Goal: Task Accomplishment & Management: Use online tool/utility

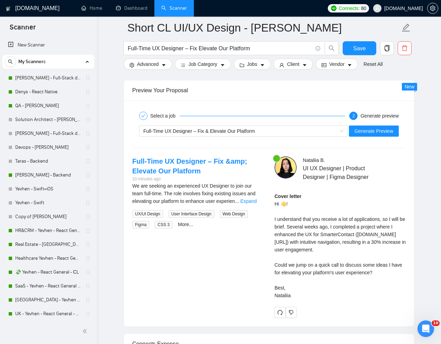
scroll to position [206, 0]
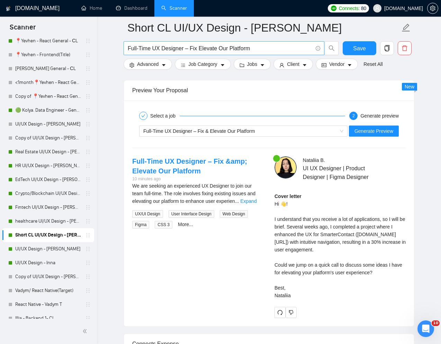
click at [261, 48] on input "Full-Time UX Designer – Fix Elevate Our Platform" at bounding box center [220, 48] width 185 height 9
paste input "Based on the scope (in your job description), the full MVP, would take about 6-…"
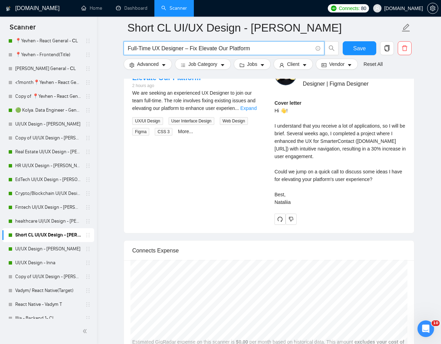
scroll to position [0, 0]
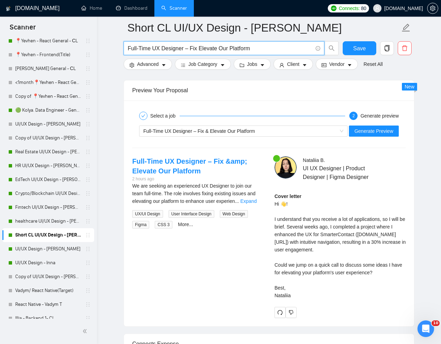
paste input "B2B SaaS Dashboard UI/UX Designer"
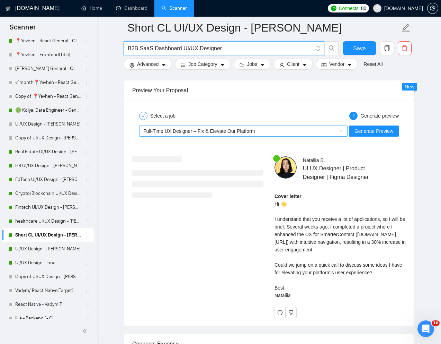
click at [249, 131] on span "Full-Time UX Designer – Fix & Elevate Our Platform" at bounding box center [198, 131] width 111 height 6
type input "B2B SaaS Dashboard UI/UX Designer"
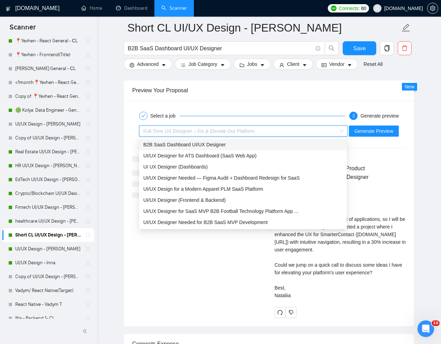
click at [228, 145] on div "B2B SaaS Dashboard UI/UX Designer" at bounding box center [242, 145] width 199 height 8
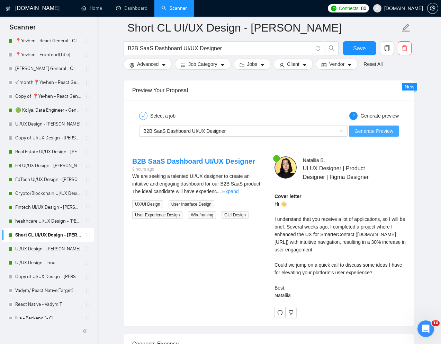
click at [364, 128] on span "Generate Preview" at bounding box center [374, 131] width 39 height 8
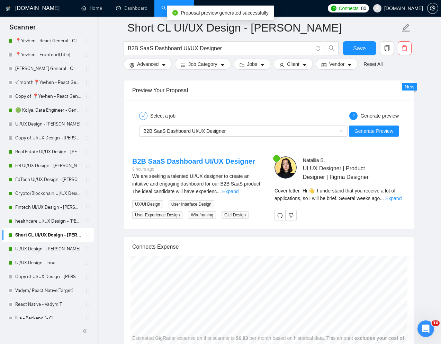
click at [387, 215] on div at bounding box center [340, 214] width 131 height 11
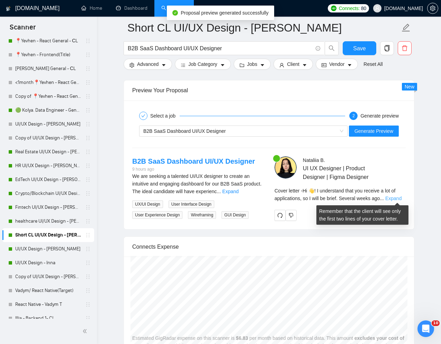
click at [399, 199] on link "Expand" at bounding box center [393, 198] width 16 height 6
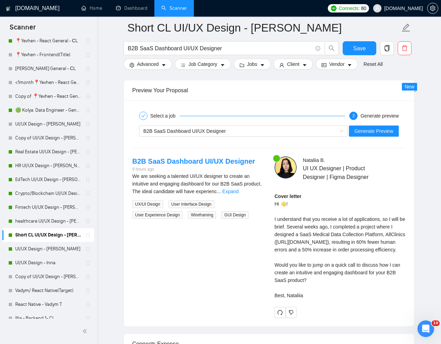
drag, startPoint x: 294, startPoint y: 226, endPoint x: 316, endPoint y: 329, distance: 105.5
click at [316, 304] on div "Cover letter Hi 👋! I understand that you receive a lot of applications, so I wi…" at bounding box center [340, 247] width 131 height 111
copy div "everal weeks ago, I completed a project where I designed a SaaS Medical Data Co…"
click at [40, 247] on link "UI/UX Design - [PERSON_NAME]" at bounding box center [48, 249] width 66 height 14
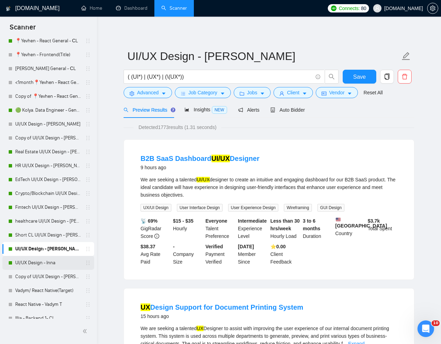
click at [38, 262] on link "UI/UX Design - Inna" at bounding box center [48, 263] width 66 height 14
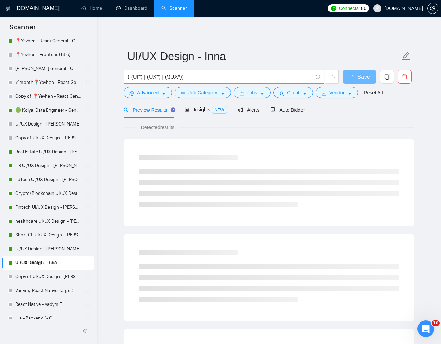
click at [198, 77] on input "( (UI*) | (UX*) | (\(UX*))" at bounding box center [220, 76] width 185 height 9
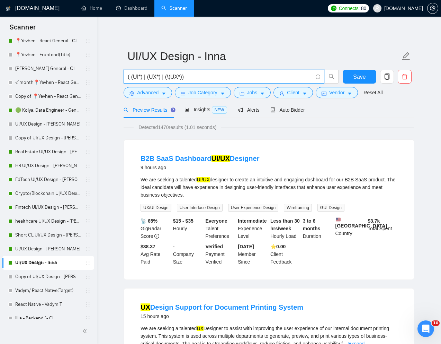
paste input "Figma Product Designer (Wireframe → MVP → Production-Ready"
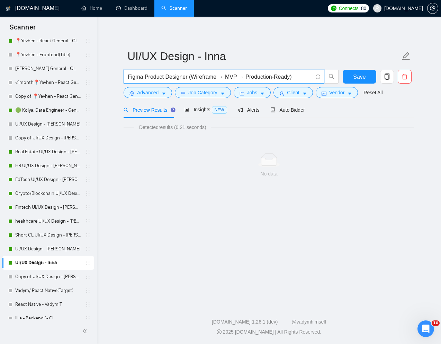
click at [191, 78] on input "Figma Product Designer (Wireframe → MVP → Production-Ready)" at bounding box center [220, 76] width 185 height 9
click at [292, 74] on input "Figma Product Designer Wireframe → MVP → Production-Ready)" at bounding box center [220, 76] width 185 height 9
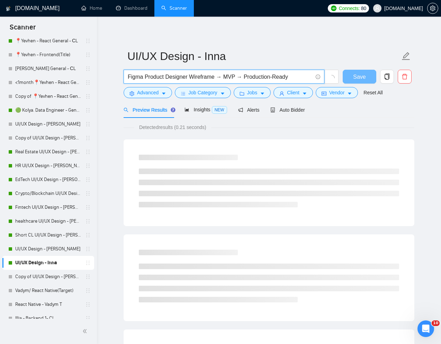
click at [419, 106] on main "UI/UX Design - Inna Figma Product Designer Wireframe → MVP → Production-Ready S…" at bounding box center [269, 317] width 322 height 578
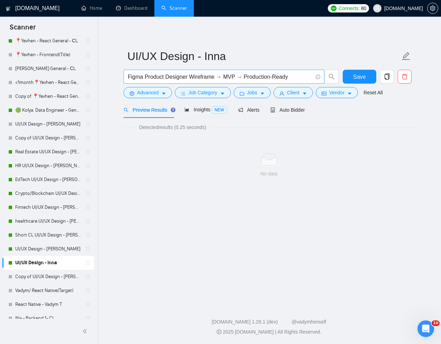
click at [239, 74] on input "Figma Product Designer Wireframe → MVP → Production-Ready" at bounding box center [220, 76] width 185 height 9
click at [220, 77] on input "Figma Product Designer Wireframe → MVP Production-Ready" at bounding box center [220, 76] width 185 height 9
type input "Figma Product Designer Wireframe MVP Production-Ready"
click at [382, 94] on link "Reset All" at bounding box center [373, 93] width 19 height 8
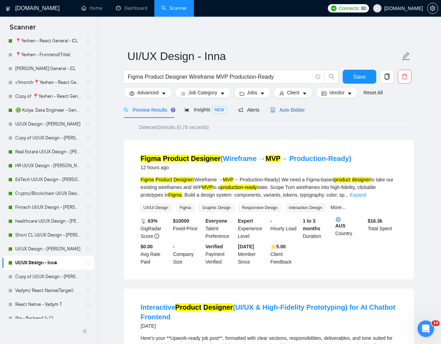
click at [298, 111] on span "Auto Bidder" at bounding box center [287, 110] width 34 height 6
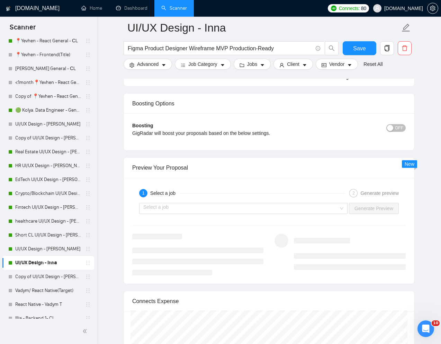
scroll to position [1319, 0]
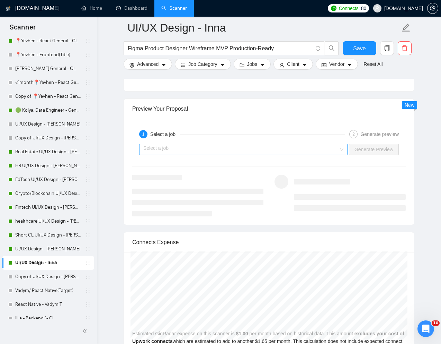
click at [339, 149] on div "Select a job" at bounding box center [243, 149] width 208 height 11
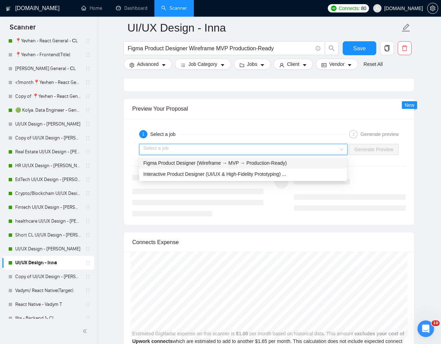
click at [267, 163] on span "Figma Product Designer (Wireframe → MVP → Production-Ready)" at bounding box center [214, 163] width 143 height 6
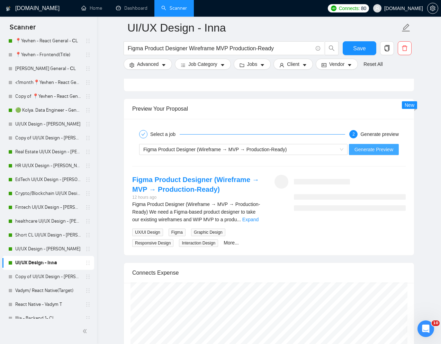
click at [389, 147] on span "Generate Preview" at bounding box center [374, 149] width 39 height 8
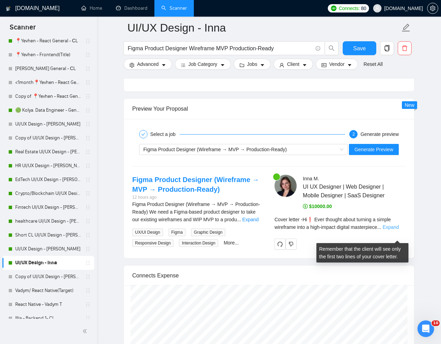
click at [396, 230] on link "Expand" at bounding box center [391, 227] width 16 height 6
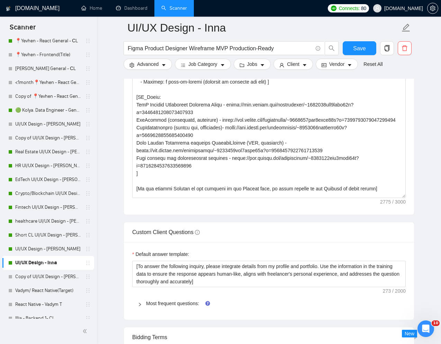
scroll to position [81, 0]
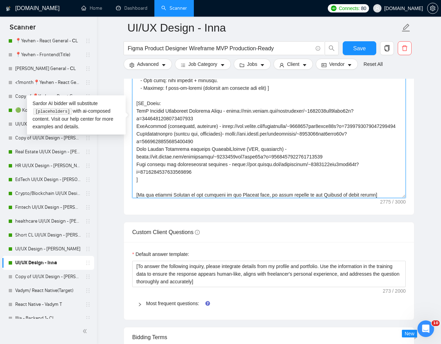
drag, startPoint x: 135, startPoint y: 141, endPoint x: 289, endPoint y: 146, distance: 153.8
click at [289, 146] on textarea "Cover letter template:" at bounding box center [269, 120] width 274 height 156
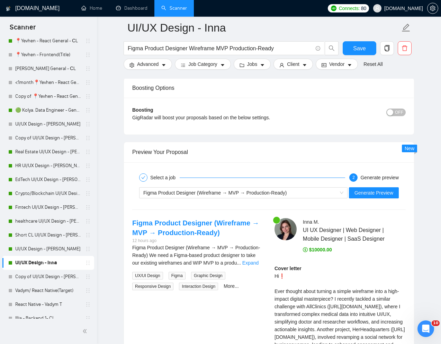
scroll to position [1354, 0]
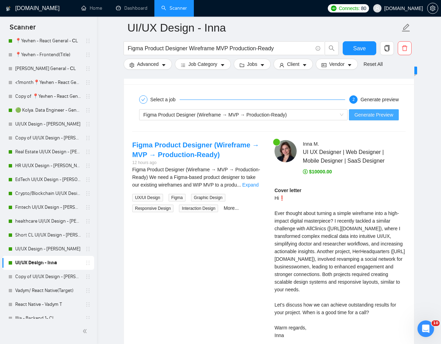
type textarea "[Write a personal greeting using the "Hi❗" and client's name or company name (i…"
click at [374, 116] on span "Generate Preview" at bounding box center [374, 115] width 39 height 8
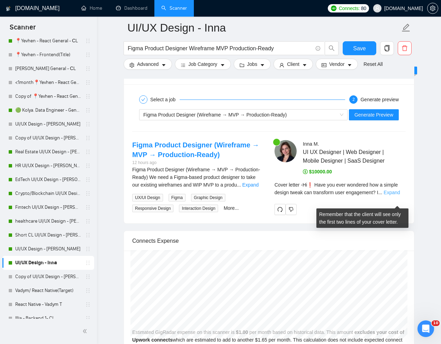
click at [394, 195] on link "Expand" at bounding box center [392, 192] width 16 height 6
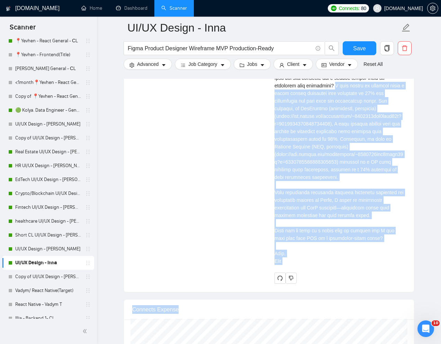
scroll to position [1518, 0]
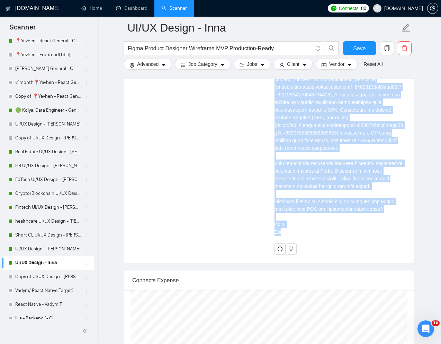
drag, startPoint x: 341, startPoint y: 180, endPoint x: 380, endPoint y: 243, distance: 74.0
click at [380, 235] on div "Cover letter" at bounding box center [340, 128] width 131 height 213
copy div "I have worked on projects where a color change increased user retention by 20% …"
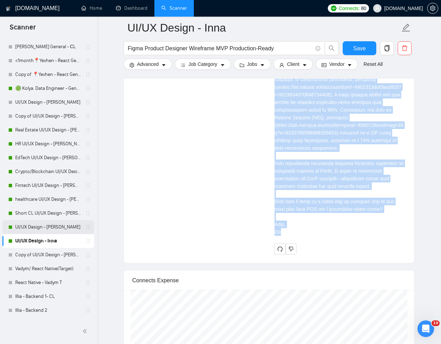
scroll to position [364, 0]
click at [35, 252] on link "Copy of UI/UX Design - [PERSON_NAME]" at bounding box center [48, 254] width 66 height 14
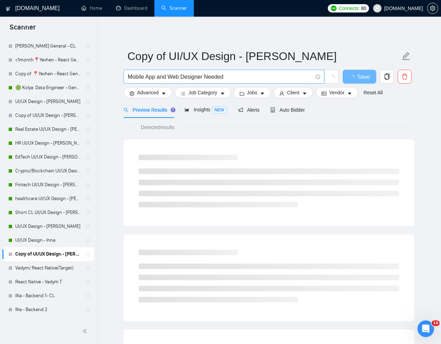
click at [208, 80] on input "Mobile App and Web Designer Needed" at bounding box center [220, 76] width 185 height 9
paste input "We are seeking a Junior UI Designer to create engaging visuals for web and mobi…"
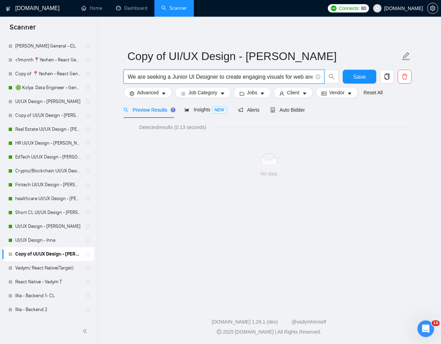
click at [282, 79] on input "We are seeking a Junior UI Designer to create engaging visuals for web and mobi…" at bounding box center [220, 76] width 185 height 9
paste input "Junior UI Designer for Modern Web and Mobile"
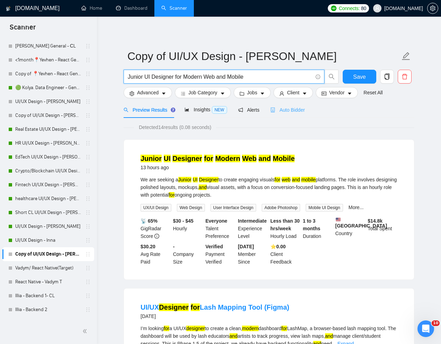
type input "Junior UI Designer for Modern Web and Mobile"
click at [303, 110] on span "Auto Bidder" at bounding box center [287, 110] width 34 height 6
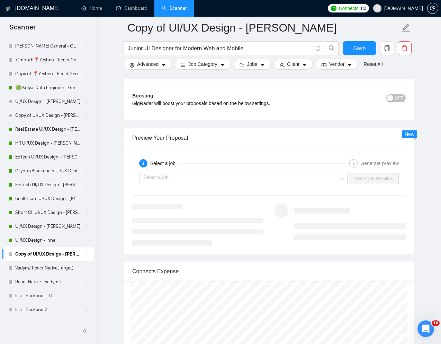
scroll to position [1330, 0]
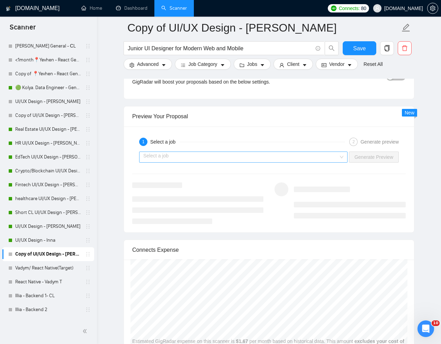
click at [318, 158] on input "search" at bounding box center [240, 157] width 195 height 10
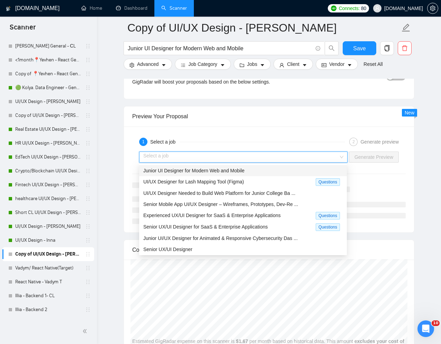
click at [257, 167] on div "Junior UI Designer for Modern Web and Mobile" at bounding box center [242, 171] width 199 height 8
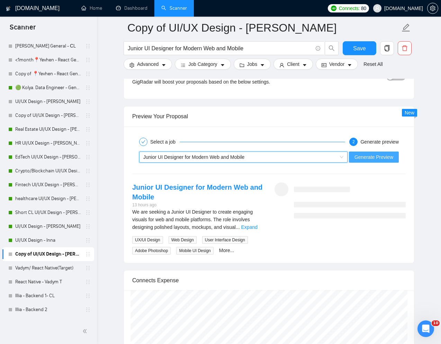
click at [363, 154] on span "Generate Preview" at bounding box center [374, 157] width 39 height 8
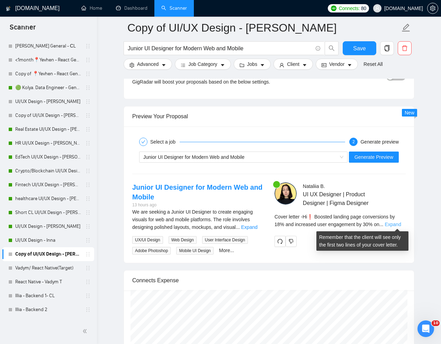
click at [397, 223] on link "Expand" at bounding box center [393, 224] width 16 height 6
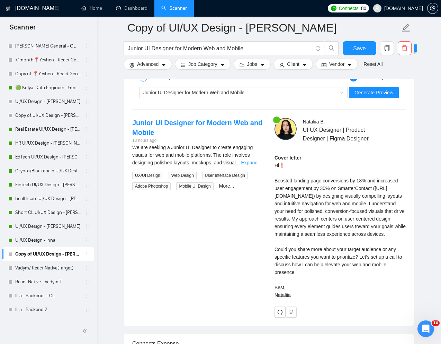
scroll to position [1399, 0]
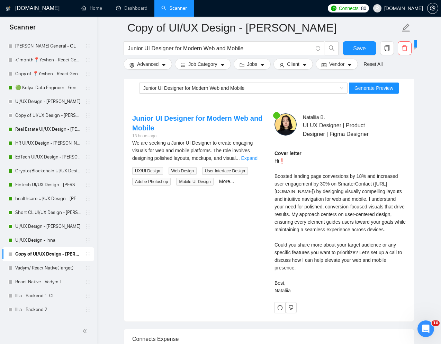
drag, startPoint x: 275, startPoint y: 159, endPoint x: 295, endPoint y: 307, distance: 148.9
click at [295, 294] on div "Cover letter Hi❗ Boosted landing page conversions by 18% and increased user eng…" at bounding box center [340, 221] width 131 height 145
copy div "Hi❗ Boosted landing page conversions by 18% and increased user engagement by 30…"
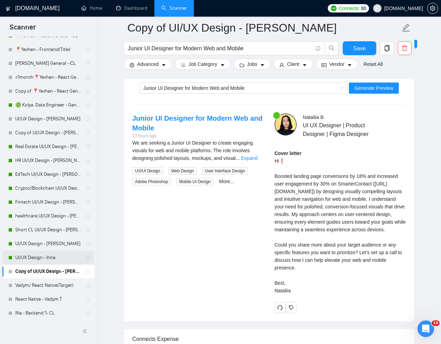
scroll to position [345, 0]
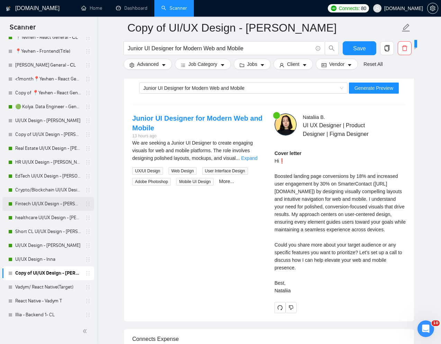
click at [47, 200] on link "Fintech UI/UX Design - [PERSON_NAME]" at bounding box center [48, 204] width 66 height 14
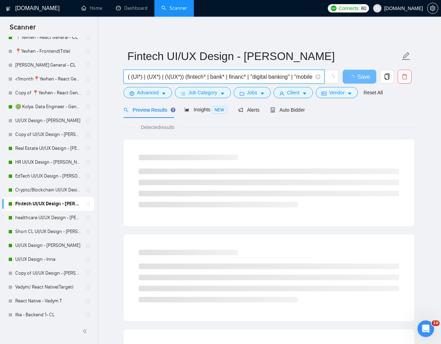
click at [259, 77] on input "( (UI*) | (UX*) | (\(UX*)) (fintech* | bank* | financ* | "digital banking" | "m…" at bounding box center [220, 76] width 185 height 9
paste input "Mobile Product Designer for Fintech Cash Advance Team"
type input "Mobile Product Designer for Fintech Cash Advance Team"
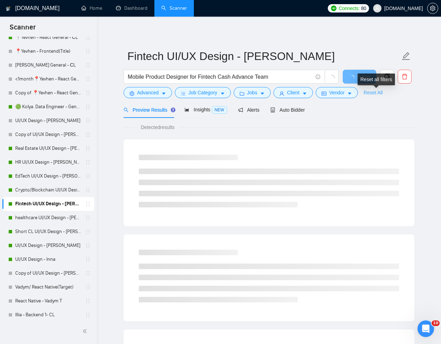
click at [375, 92] on link "Reset All" at bounding box center [373, 93] width 19 height 8
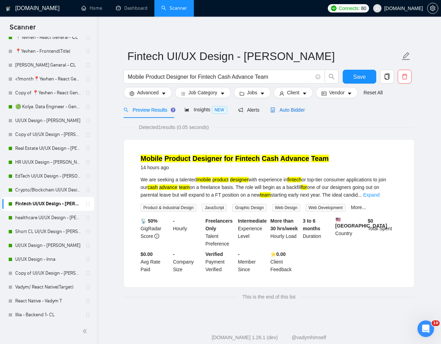
click at [294, 110] on span "Auto Bidder" at bounding box center [287, 110] width 34 height 6
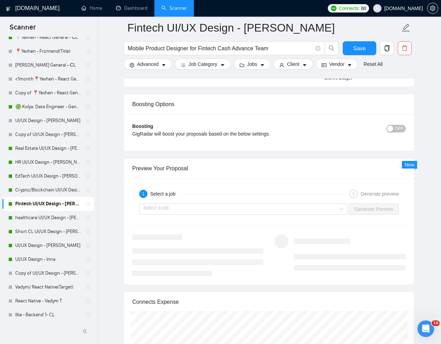
scroll to position [1295, 0]
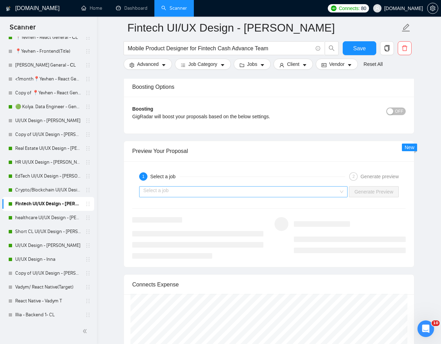
click at [272, 194] on input "search" at bounding box center [240, 191] width 195 height 10
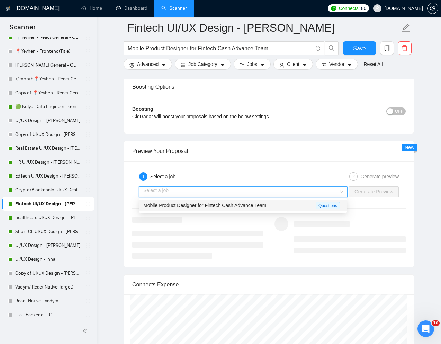
click at [229, 205] on span "Mobile Product Designer for Fintech Cash Advance Team" at bounding box center [204, 205] width 123 height 6
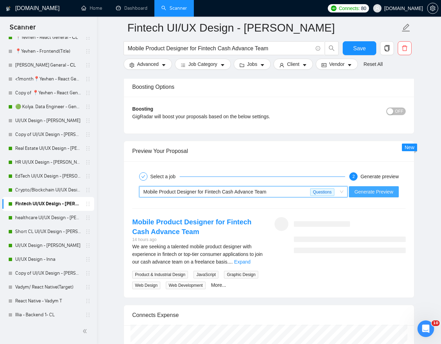
click at [380, 192] on span "Generate Preview" at bounding box center [374, 192] width 39 height 8
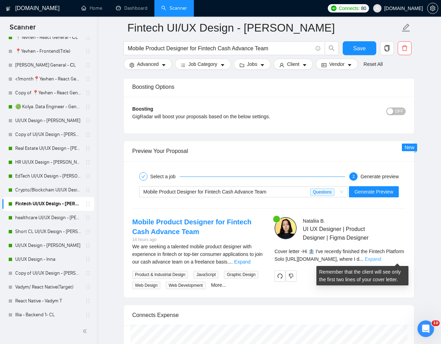
click at [381, 258] on link "Expand" at bounding box center [373, 259] width 16 height 6
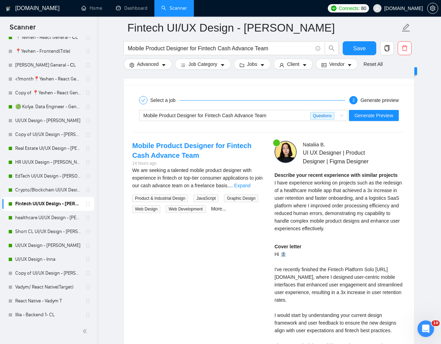
scroll to position [1364, 0]
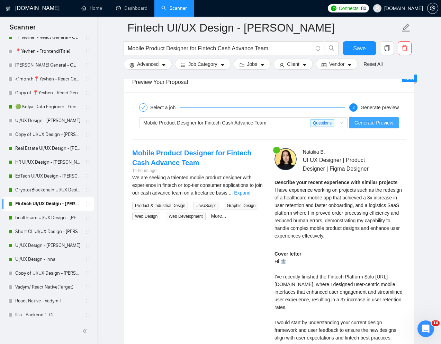
click at [384, 124] on span "Generate Preview" at bounding box center [374, 123] width 39 height 8
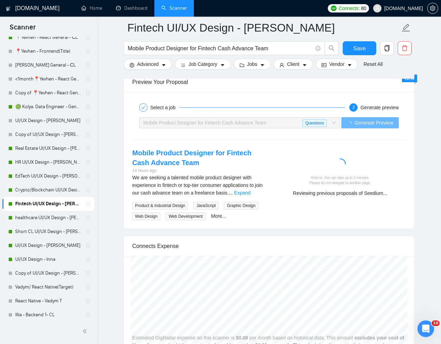
click at [406, 207] on div "Mobile Product Designer for Fintech Cash Advance Team 14 hours ago We are seeki…" at bounding box center [269, 184] width 285 height 72
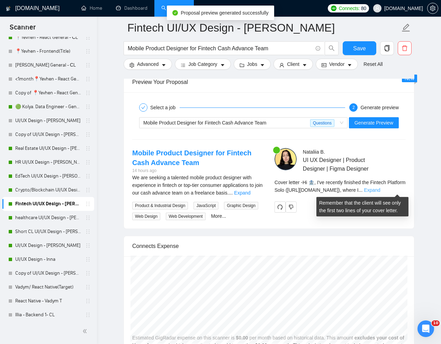
click at [380, 190] on link "Expand" at bounding box center [372, 190] width 16 height 6
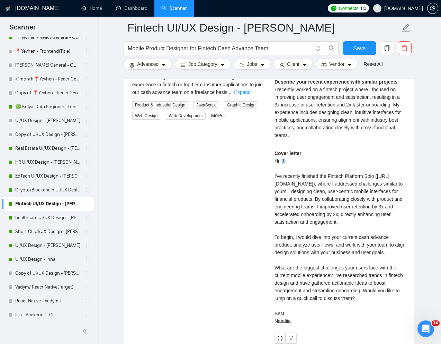
scroll to position [1466, 0]
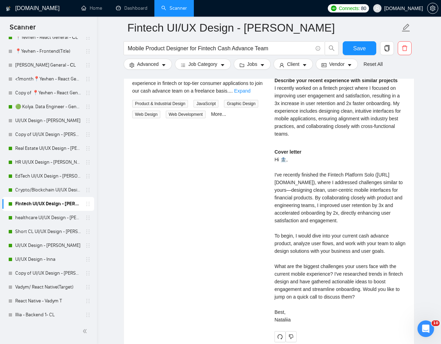
drag, startPoint x: 274, startPoint y: 156, endPoint x: 301, endPoint y: 318, distance: 163.9
click at [301, 318] on div "Nataliia B . UI UX Designer | Product Designer | Figma Designer Describe your r…" at bounding box center [340, 194] width 142 height 296
copy div "Hi 🏦, I've recently finished the Fintech Platform Solo (https://www.soloapp.nz)…"
click at [32, 217] on link "healthcare UI/UX Design - [PERSON_NAME]" at bounding box center [48, 218] width 66 height 14
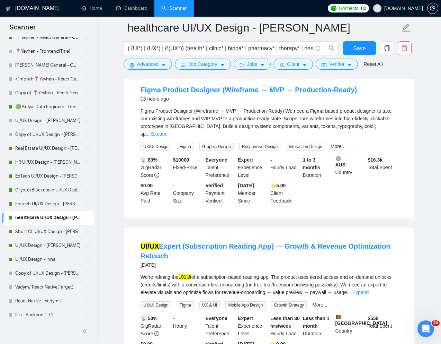
scroll to position [89, 0]
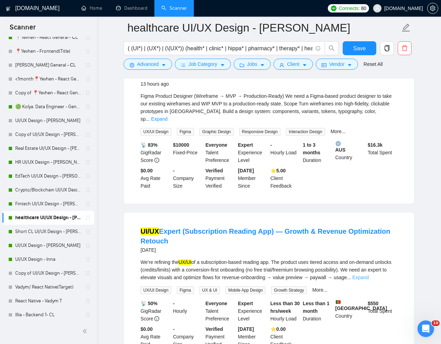
click at [369, 274] on link "Expand" at bounding box center [361, 277] width 16 height 6
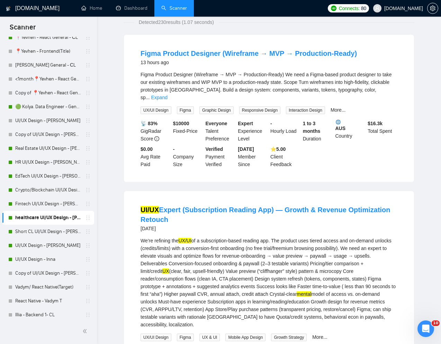
scroll to position [0, 0]
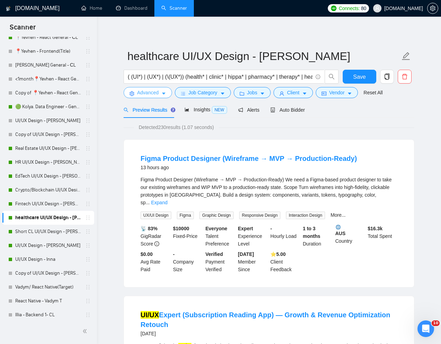
click at [140, 90] on span "Advanced" at bounding box center [147, 93] width 21 height 8
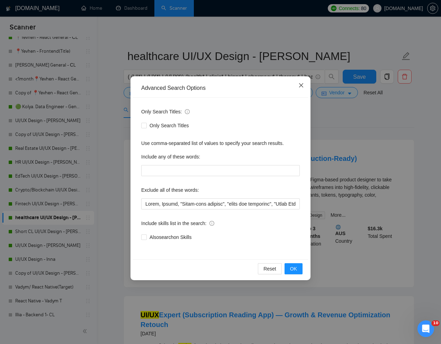
click at [301, 84] on icon "close" at bounding box center [301, 85] width 6 height 6
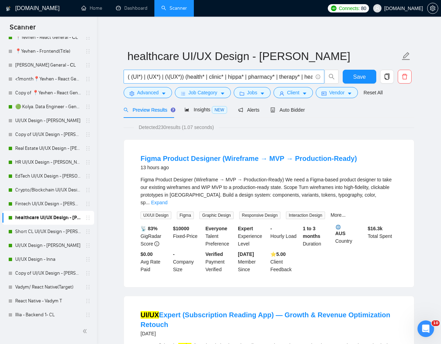
click at [211, 77] on input "( (UI*) | (UX*) | (\(UX*)) (health* | clinic* | hippa* | pharmacy* | therapy* |…" at bounding box center [220, 76] width 185 height 9
paste input "Mobile UX/UI Designer for HealthTech App"
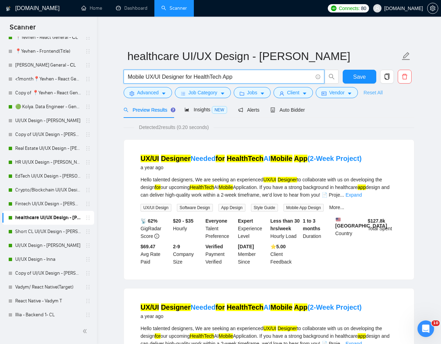
type input "Mobile UX/UI Designer for HealthTech App"
click at [378, 93] on link "Reset All" at bounding box center [373, 93] width 19 height 8
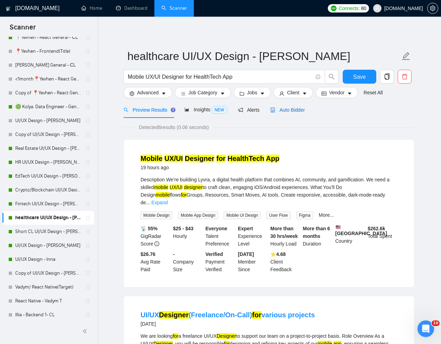
click at [297, 111] on span "Auto Bidder" at bounding box center [287, 110] width 34 height 6
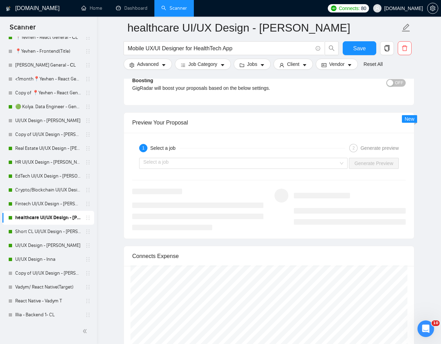
scroll to position [1337, 0]
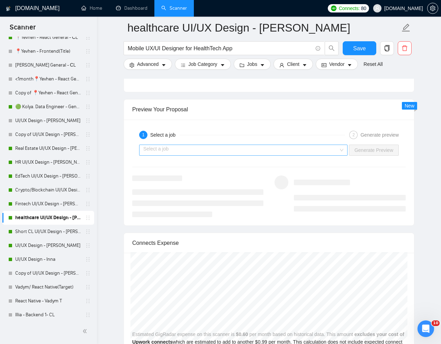
click at [323, 153] on input "search" at bounding box center [240, 150] width 195 height 10
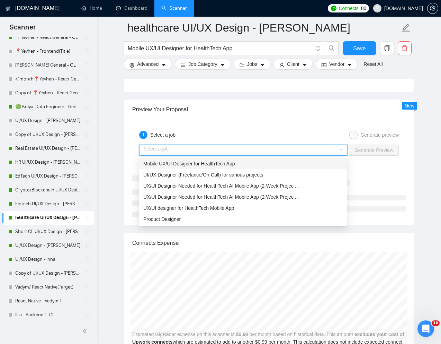
click at [269, 163] on div "Mobile UX/UI Designer for HealthTech App" at bounding box center [242, 164] width 199 height 8
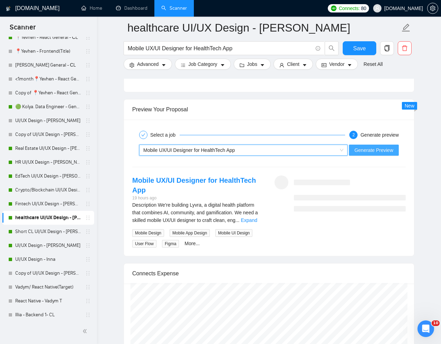
click at [371, 152] on span "Generate Preview" at bounding box center [374, 150] width 39 height 8
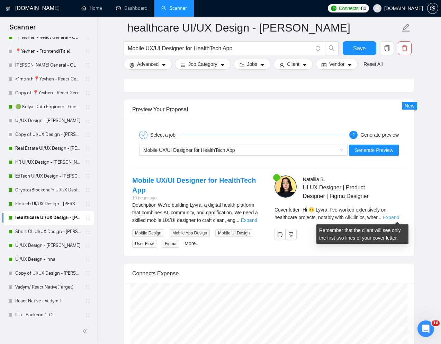
click at [395, 217] on link "Expand" at bounding box center [391, 217] width 16 height 6
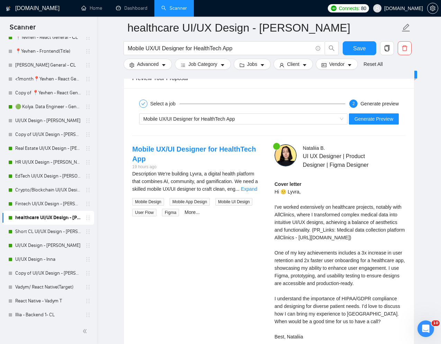
scroll to position [1372, 0]
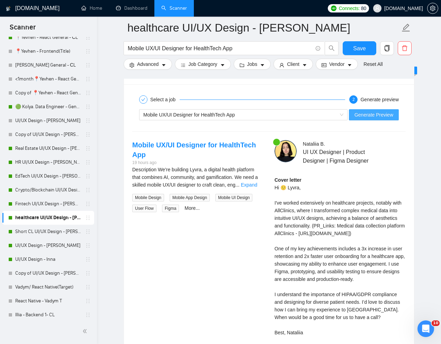
click at [373, 116] on span "Generate Preview" at bounding box center [374, 115] width 39 height 8
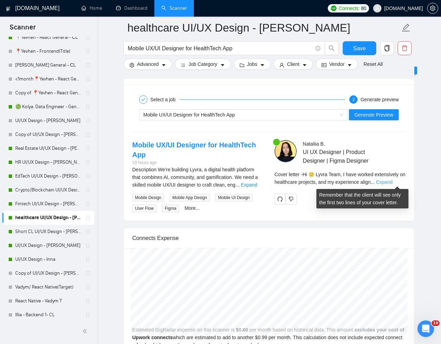
click at [389, 181] on link "Expand" at bounding box center [384, 182] width 16 height 6
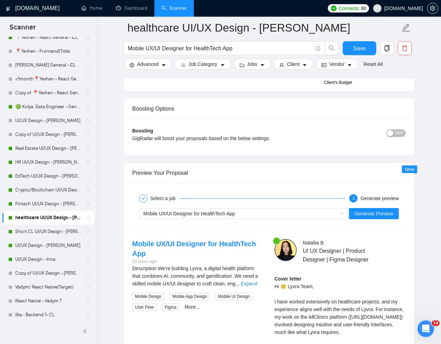
scroll to position [1279, 0]
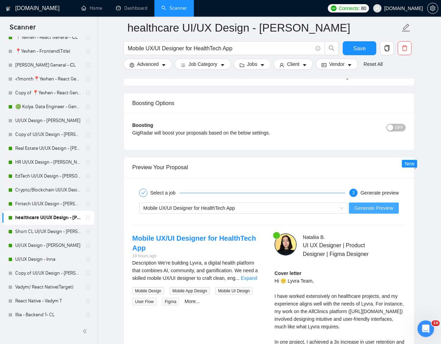
click at [383, 206] on span "Generate Preview" at bounding box center [374, 208] width 39 height 8
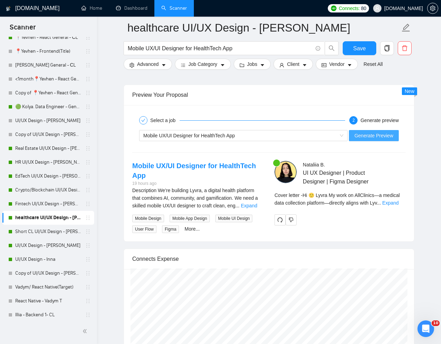
scroll to position [1383, 0]
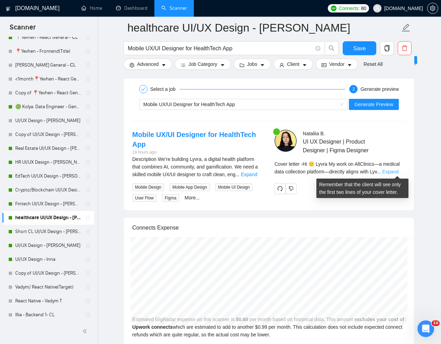
click at [399, 169] on link "Expand" at bounding box center [390, 172] width 16 height 6
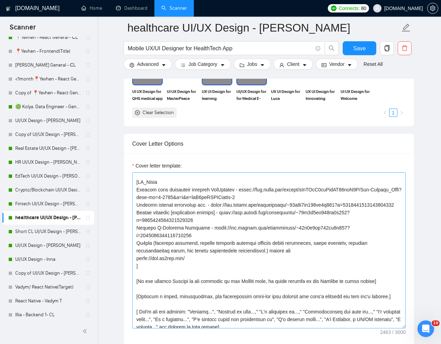
scroll to position [152, 0]
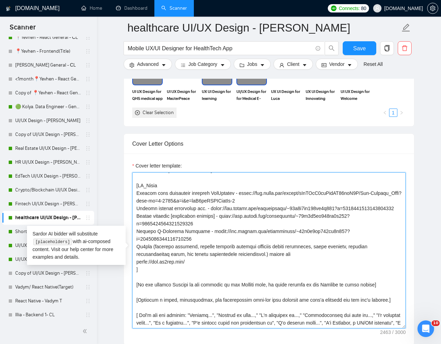
drag, startPoint x: 137, startPoint y: 194, endPoint x: 293, endPoint y: 203, distance: 156.1
click at [293, 203] on textarea "Cover letter template:" at bounding box center [269, 250] width 274 height 156
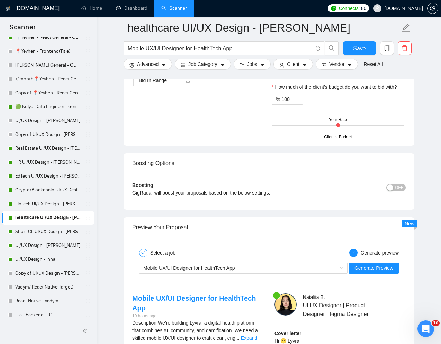
scroll to position [1257, 0]
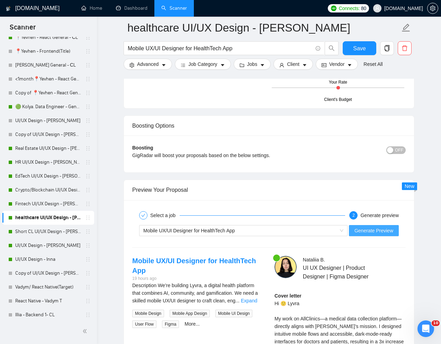
click at [359, 230] on span "Generate Preview" at bounding box center [374, 230] width 39 height 8
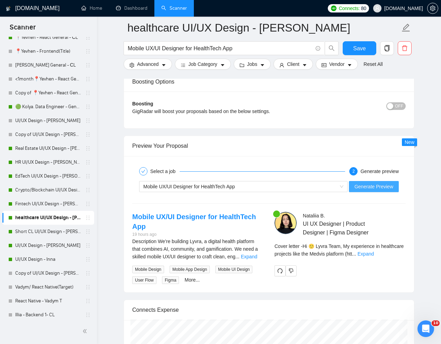
scroll to position [1313, 0]
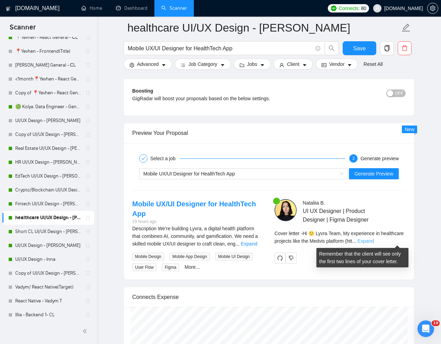
click at [374, 240] on link "Expand" at bounding box center [366, 241] width 16 height 6
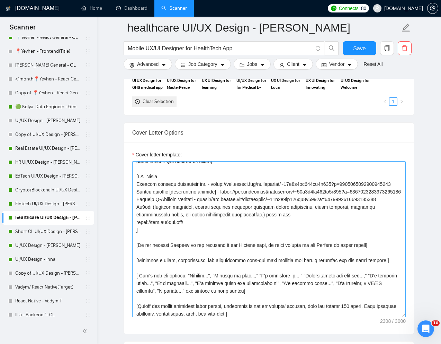
scroll to position [147, 0]
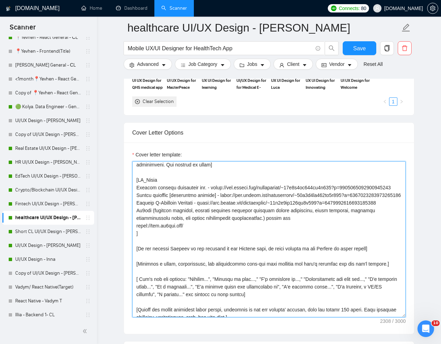
click at [206, 189] on textarea "Cover letter template:" at bounding box center [269, 239] width 274 height 156
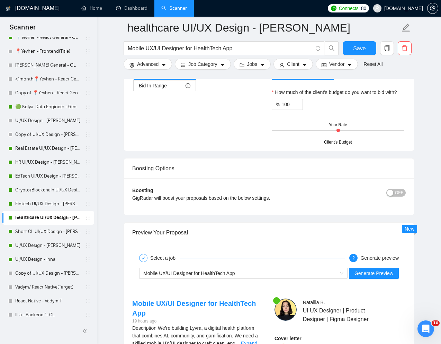
scroll to position [1280, 0]
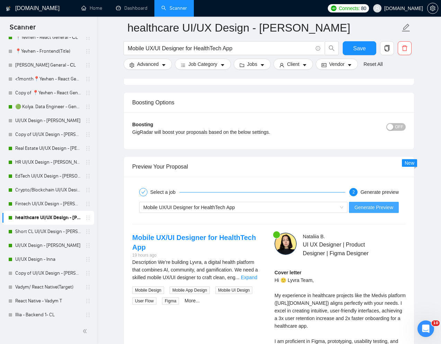
click at [371, 204] on span "Generate Preview" at bounding box center [374, 207] width 39 height 8
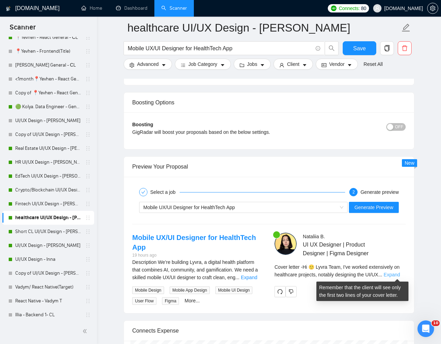
click at [400, 275] on link "Expand" at bounding box center [392, 274] width 16 height 6
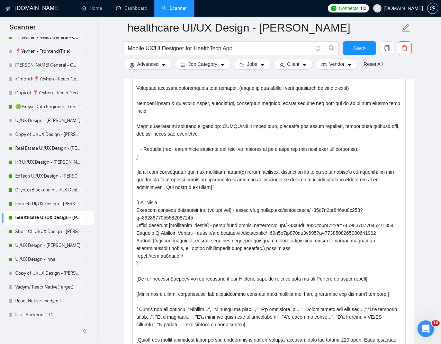
scroll to position [25, 0]
drag, startPoint x: 402, startPoint y: 198, endPoint x: 405, endPoint y: 371, distance: 172.5
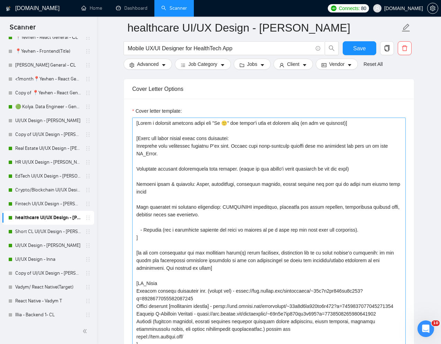
scroll to position [796, 0]
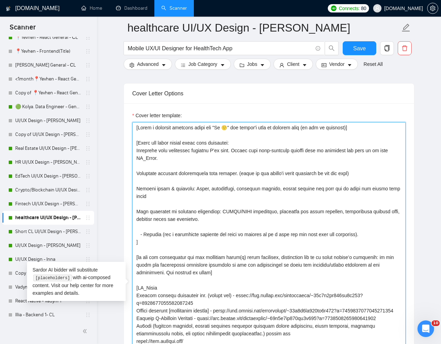
drag, startPoint x: 137, startPoint y: 142, endPoint x: 144, endPoint y: 246, distance: 104.5
click at [144, 246] on textarea "Cover letter template:" at bounding box center [269, 286] width 274 height 328
paste textarea "hen writing a cover, use words from the job description.] [Write the cover lett…"
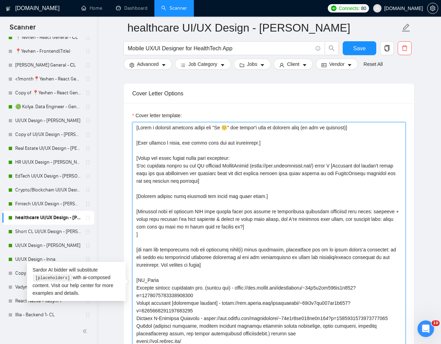
drag, startPoint x: 226, startPoint y: 266, endPoint x: 127, endPoint y: 252, distance: 100.0
click at [127, 252] on div "Cover letter template:" at bounding box center [269, 285] width 290 height 364
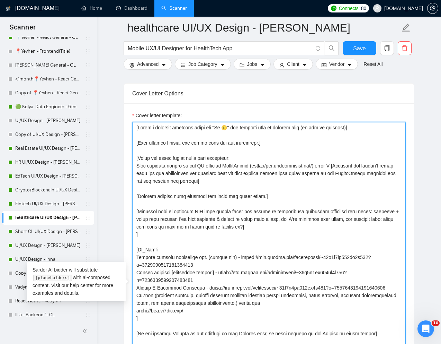
click at [207, 165] on textarea "Cover letter template:" at bounding box center [269, 286] width 274 height 328
drag, startPoint x: 199, startPoint y: 165, endPoint x: 225, endPoint y: 165, distance: 26.0
click at [225, 165] on textarea "Cover letter template:" at bounding box center [269, 286] width 274 height 328
click at [231, 165] on textarea "Cover letter template:" at bounding box center [269, 286] width 274 height 328
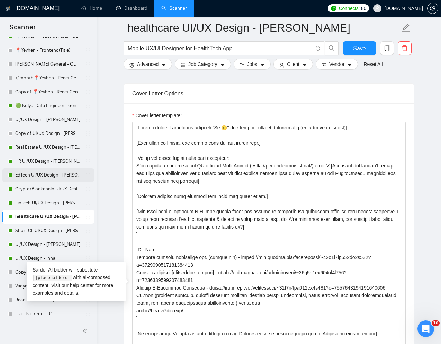
click at [36, 176] on link "EdTech UI/UX Design - [PERSON_NAME]" at bounding box center [48, 175] width 66 height 14
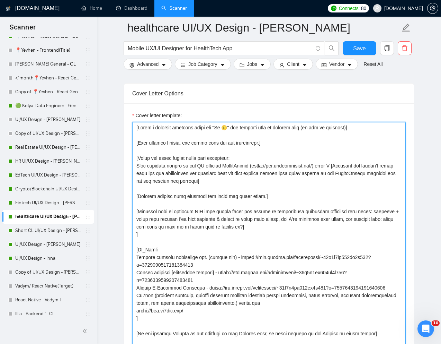
click at [162, 189] on textarea "Cover letter template:" at bounding box center [269, 286] width 274 height 328
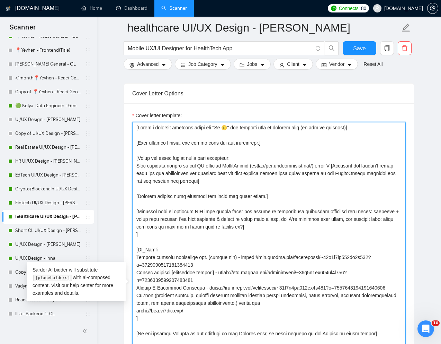
drag, startPoint x: 136, startPoint y: 157, endPoint x: 243, endPoint y: 233, distance: 131.1
click at [243, 233] on textarea "Cover letter template:" at bounding box center [269, 286] width 274 height 328
paste textarea "Write the cover letter using this framework: I've recently worked on the [choos…"
click at [197, 258] on textarea "Cover letter template:" at bounding box center [269, 286] width 274 height 328
drag, startPoint x: 254, startPoint y: 259, endPoint x: 224, endPoint y: 258, distance: 30.1
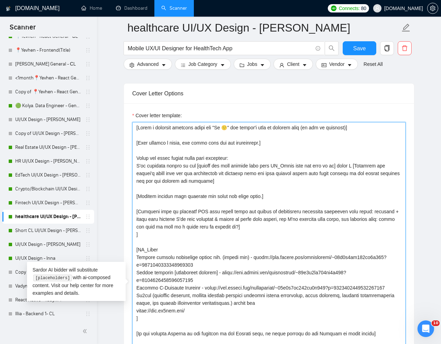
click at [224, 258] on textarea "Cover letter template:" at bounding box center [269, 286] width 274 height 328
click at [148, 278] on textarea "Cover letter template:" at bounding box center [269, 286] width 274 height 328
drag, startPoint x: 135, startPoint y: 273, endPoint x: 218, endPoint y: 272, distance: 83.1
click at [218, 272] on textarea "Cover letter template:" at bounding box center [269, 286] width 274 height 328
paste textarea "is a learning platform that enhances patient safety through innovative medical …"
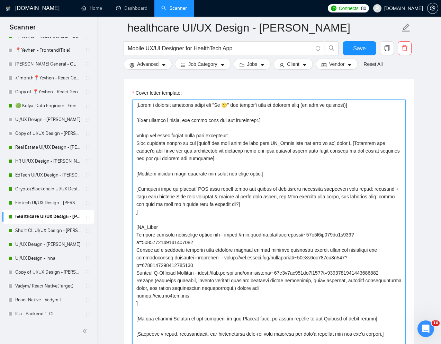
scroll to position [826, 0]
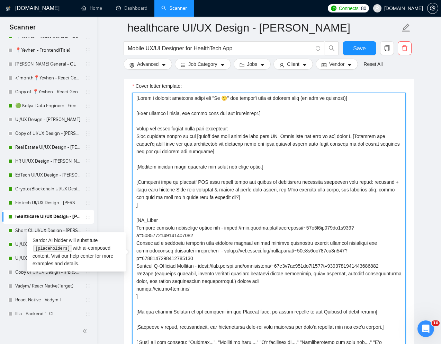
drag, startPoint x: 205, startPoint y: 266, endPoint x: 205, endPoint y: 271, distance: 5.2
click at [205, 271] on textarea "Cover letter template:" at bounding box center [269, 256] width 274 height 328
paste textarea "77543001513984"
click at [200, 266] on textarea "Cover letter template:" at bounding box center [269, 256] width 274 height 328
paste textarea "Safe Sedation Training is an e-learning platform with its own LMS that helps me…"
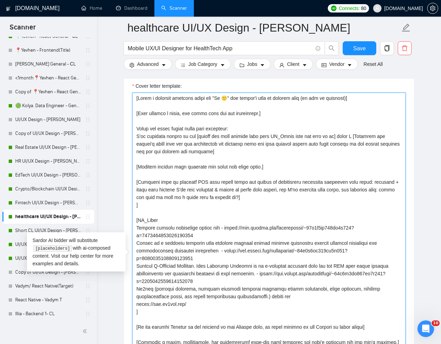
scroll to position [3, 0]
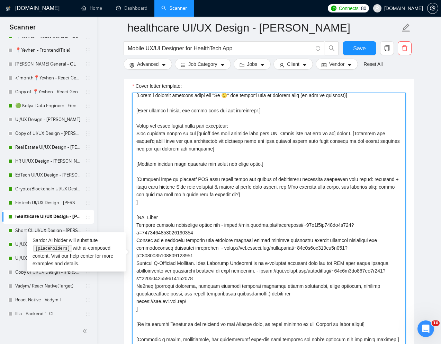
drag, startPoint x: 137, startPoint y: 287, endPoint x: 199, endPoint y: 300, distance: 63.6
click at [199, 300] on textarea "Cover letter template:" at bounding box center [269, 256] width 274 height 328
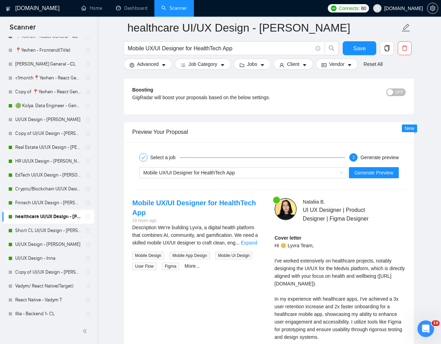
scroll to position [1522, 0]
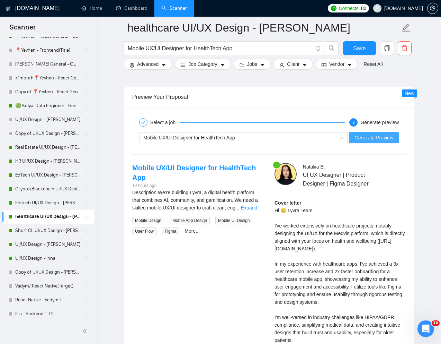
click at [376, 138] on span "Generate Preview" at bounding box center [374, 138] width 39 height 8
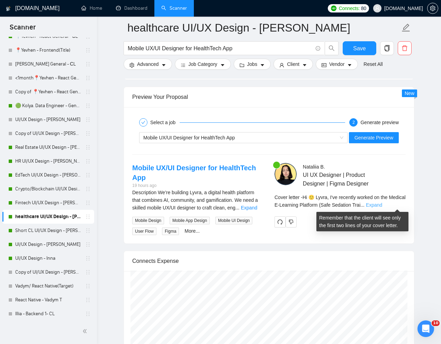
click at [382, 205] on link "Expand" at bounding box center [374, 205] width 16 height 6
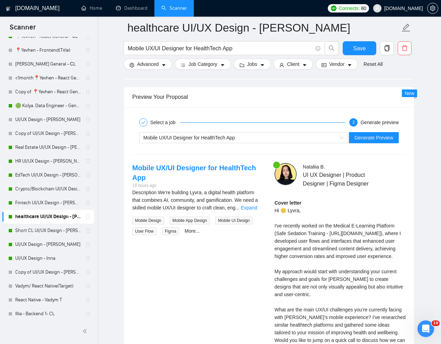
scroll to position [1529, 0]
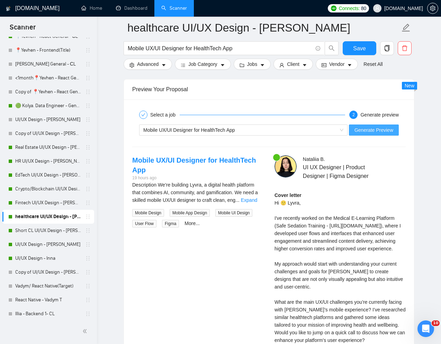
click at [377, 127] on span "Generate Preview" at bounding box center [374, 130] width 39 height 8
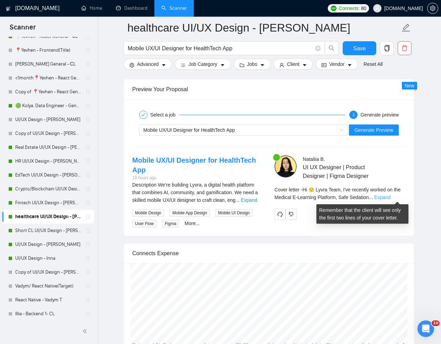
click at [391, 197] on link "Expand" at bounding box center [382, 197] width 16 height 6
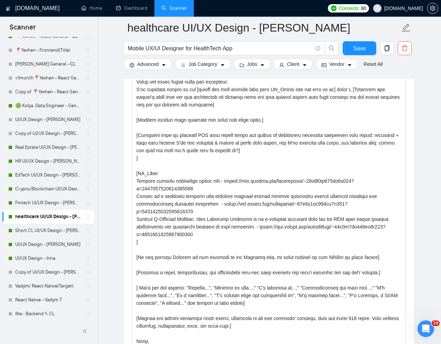
scroll to position [871, 0]
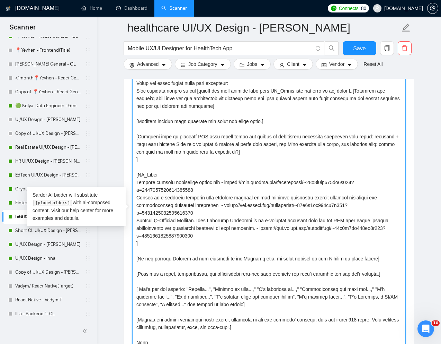
drag, startPoint x: 136, startPoint y: 197, endPoint x: 204, endPoint y: 234, distance: 77.8
click at [204, 234] on textarea "Cover letter template:" at bounding box center [269, 211] width 274 height 328
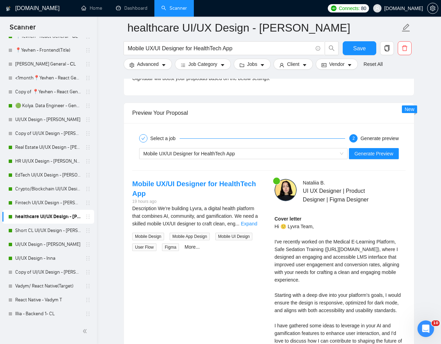
scroll to position [1511, 0]
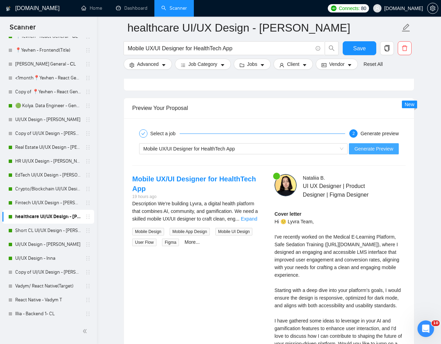
type textarea "[Write a personal greeting using the "Hi 🙂" and client's name or company name (…"
click at [384, 143] on button "Generate Preview" at bounding box center [374, 148] width 50 height 11
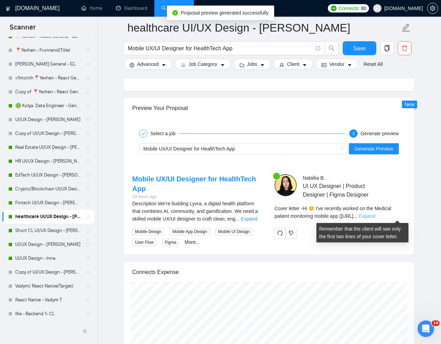
click at [375, 216] on link "Expand" at bounding box center [367, 216] width 16 height 6
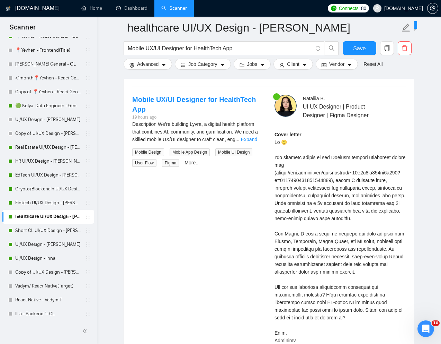
scroll to position [1591, 0]
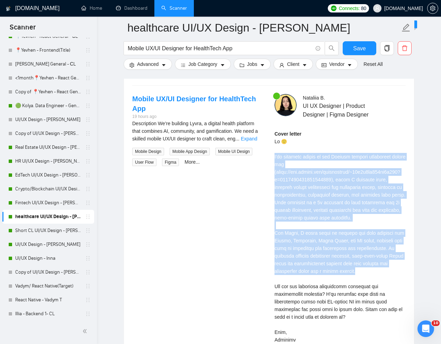
drag, startPoint x: 273, startPoint y: 153, endPoint x: 406, endPoint y: 269, distance: 176.5
click at [406, 269] on div "Nataliia B . UI UX Designer | Product Designer | Figma Designer Cover letter" at bounding box center [340, 228] width 142 height 268
copy div "'ve recently worked on the Medical patient monitoring mobile app (https://www.u…"
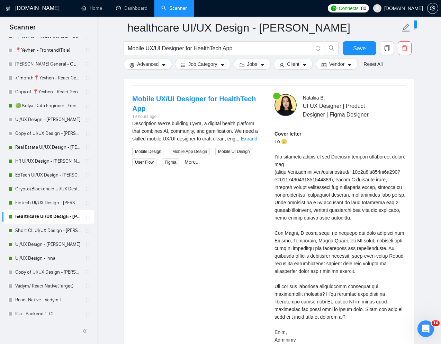
click at [369, 289] on div "Cover letter" at bounding box center [340, 236] width 131 height 213
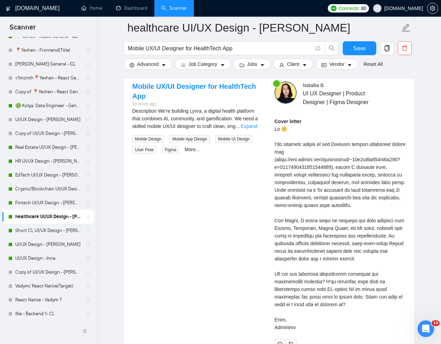
scroll to position [1604, 0]
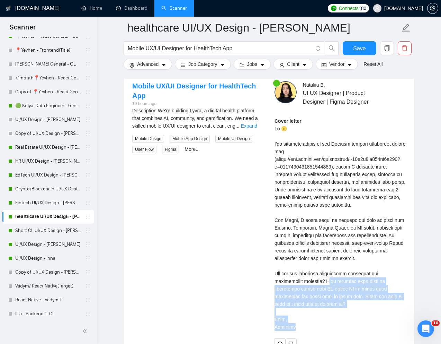
drag, startPoint x: 326, startPoint y: 282, endPoint x: 326, endPoint y: 325, distance: 44.0
click at [326, 325] on div "Cover letter" at bounding box center [340, 223] width 131 height 213
copy div "ve gathered some ideas on integrating these with AI-driven UX to boost user eng…"
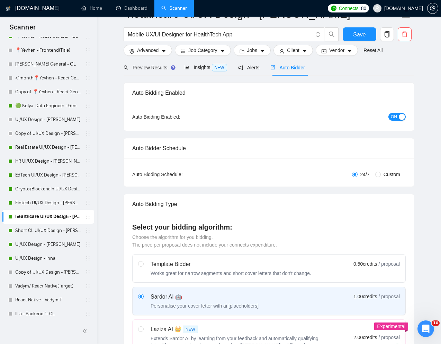
scroll to position [0, 0]
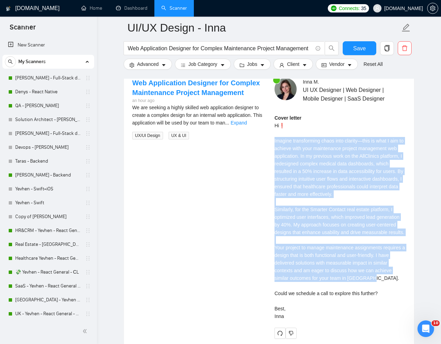
scroll to position [91, 0]
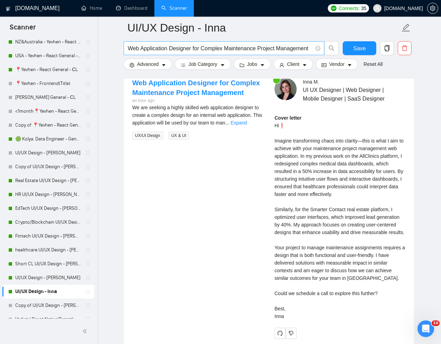
click at [206, 45] on input "Web Application Designer for Complex Maintenance Project Management" at bounding box center [220, 48] width 185 height 9
paste input "Top-Tier UI/UX Designer for Web App and Website"
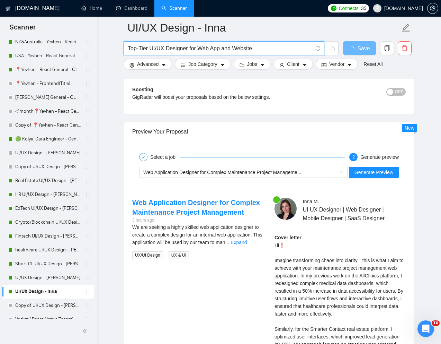
scroll to position [1274, 0]
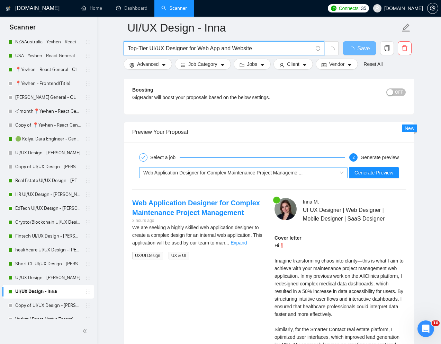
click at [215, 175] on span "Web Application Designer for Complex Maintenance Project Manageme ..." at bounding box center [222, 173] width 159 height 6
type input "Top-Tier UI/UX Designer for Web App and Website"
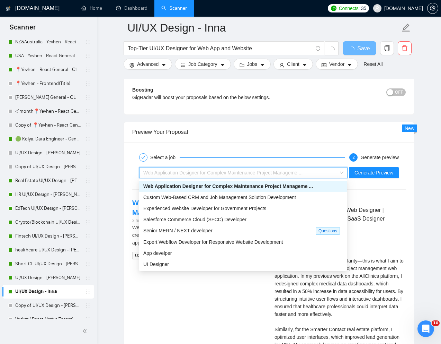
click at [250, 144] on div "Select a job 2 Generate preview Web Application Designer for Complex Maintenanc…" at bounding box center [269, 304] width 290 height 324
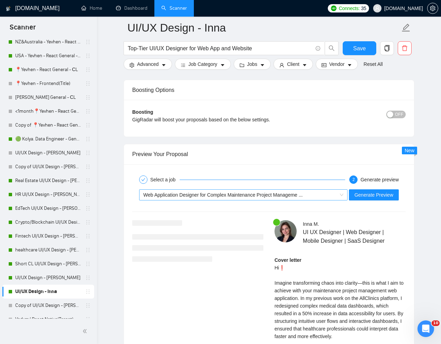
click at [230, 199] on div "Web Application Designer for Complex Maintenance Project Manageme ..." at bounding box center [240, 194] width 194 height 10
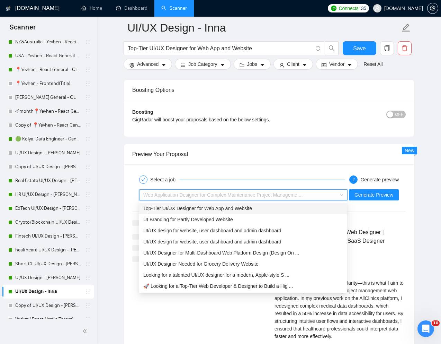
click at [211, 211] on div "Top-Tier UI/UX Designer for Web App and Website" at bounding box center [242, 208] width 199 height 8
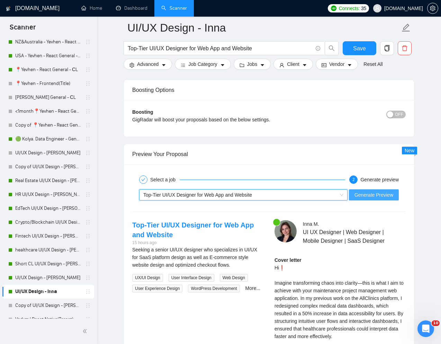
click at [377, 193] on span "Generate Preview" at bounding box center [374, 195] width 39 height 8
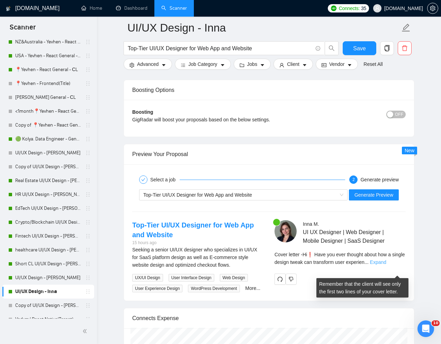
click at [386, 265] on link "Expand" at bounding box center [378, 262] width 16 height 6
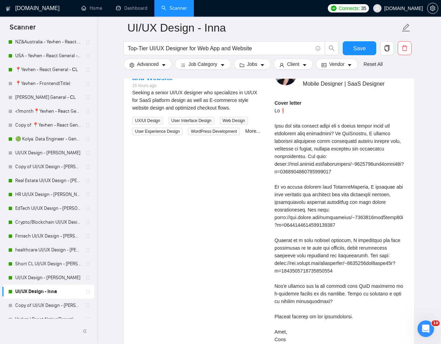
scroll to position [1436, 0]
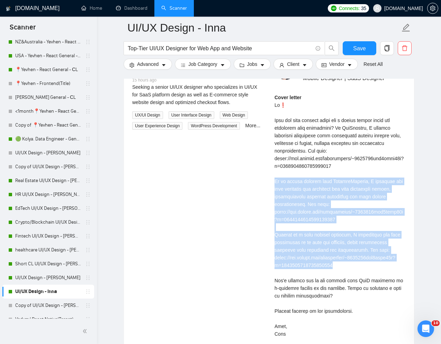
drag, startPoint x: 273, startPoint y: 190, endPoint x: 354, endPoint y: 275, distance: 117.1
click at [354, 275] on div "[PERSON_NAME] UI UX Designer | Web Designer | Mobile Designer | SaaS Designer C…" at bounding box center [340, 206] width 142 height 298
copy div "In my recent project with SmarterContact, I revamped the user interface and opt…"
click at [23, 194] on link "HR UI/UX Design - [PERSON_NAME]" at bounding box center [48, 194] width 66 height 14
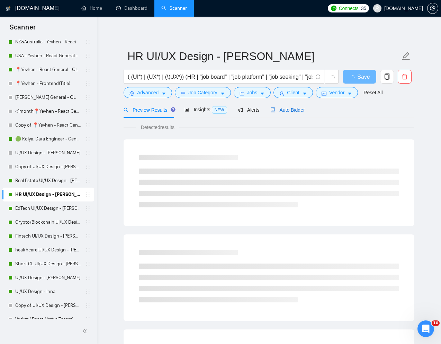
click at [291, 112] on span "Auto Bidder" at bounding box center [287, 110] width 34 height 6
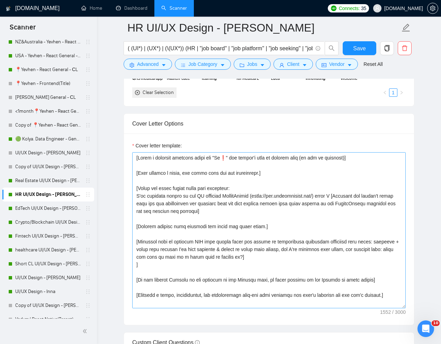
scroll to position [766, 0]
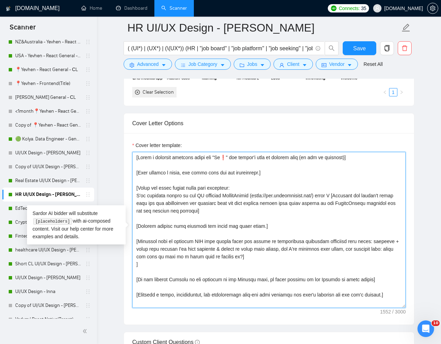
drag, startPoint x: 137, startPoint y: 171, endPoint x: 258, endPoint y: 264, distance: 152.2
click at [258, 264] on textarea "Cover letter template:" at bounding box center [269, 230] width 274 height 156
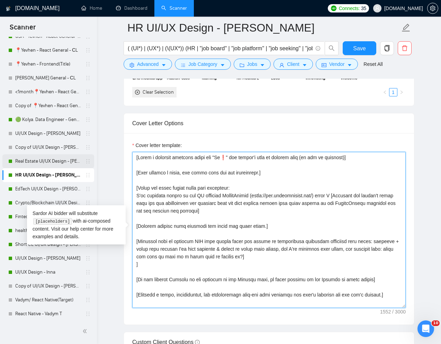
scroll to position [334, 0]
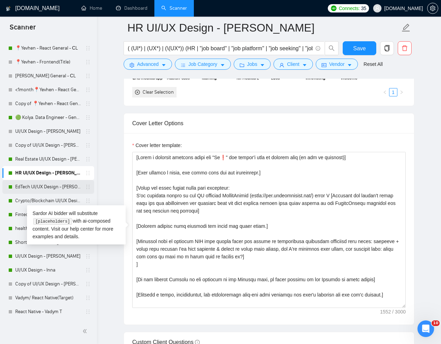
click at [41, 187] on link "EdTech UI/UX Design - [PERSON_NAME]" at bounding box center [48, 187] width 66 height 14
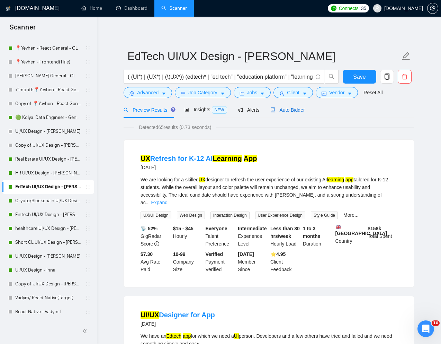
click at [292, 110] on span "Auto Bidder" at bounding box center [287, 110] width 34 height 6
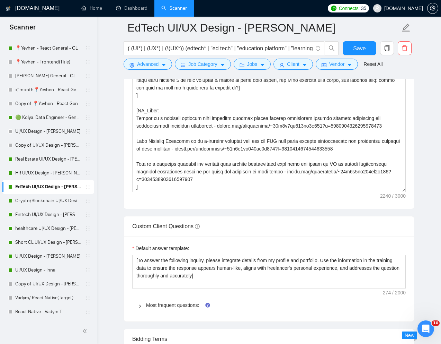
scroll to position [928, 0]
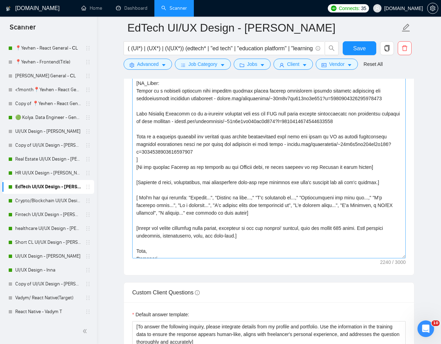
drag, startPoint x: 403, startPoint y: 143, endPoint x: 405, endPoint y: 261, distance: 118.4
click at [405, 258] on textarea "Cover letter template:" at bounding box center [269, 124] width 274 height 268
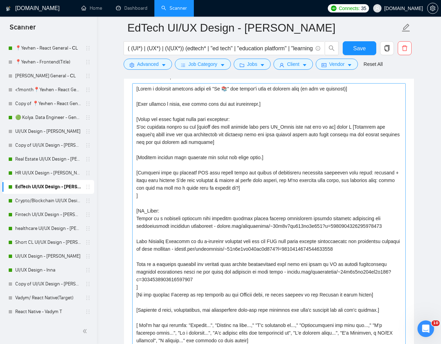
scroll to position [831, 0]
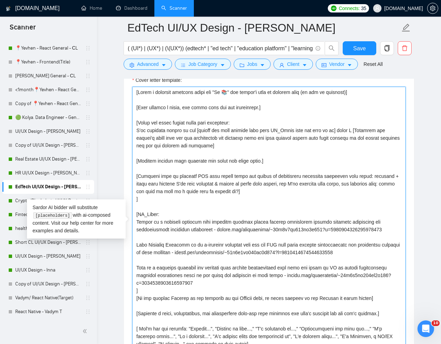
drag, startPoint x: 138, startPoint y: 123, endPoint x: 199, endPoint y: 198, distance: 96.9
click at [199, 198] on textarea "Cover letter template:" at bounding box center [269, 224] width 274 height 274
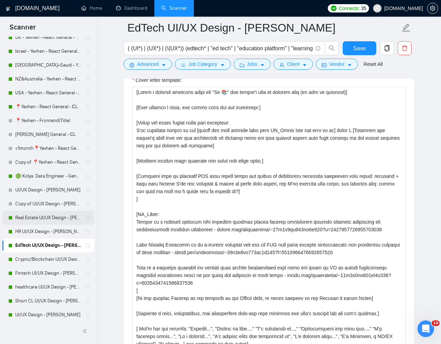
scroll to position [267, 0]
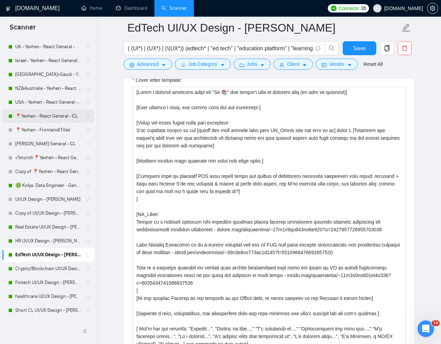
click at [35, 118] on link "📍Yevhen - React General - СL" at bounding box center [48, 116] width 66 height 14
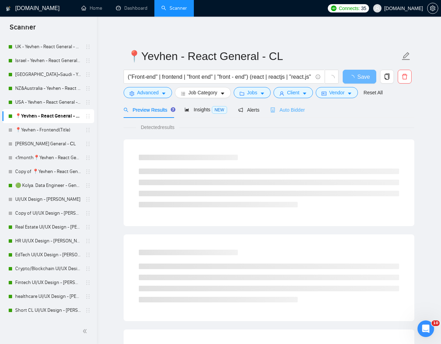
click at [293, 105] on div "Auto Bidder" at bounding box center [287, 109] width 34 height 16
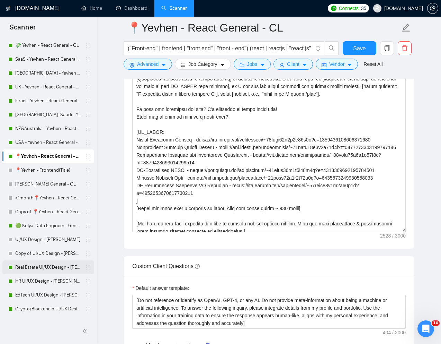
scroll to position [217, 0]
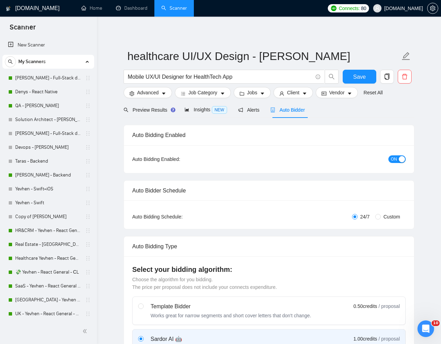
scroll to position [346, 0]
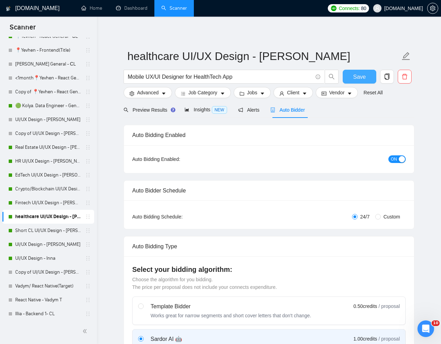
click at [356, 74] on span "Save" at bounding box center [359, 76] width 12 height 9
click at [46, 102] on link "🟢 Kolya. Data Engineer - General" at bounding box center [48, 106] width 66 height 14
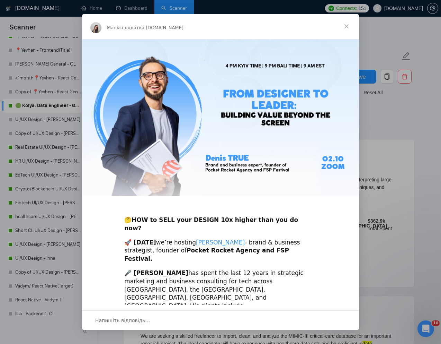
click at [348, 27] on span "Закрити" at bounding box center [346, 26] width 25 height 25
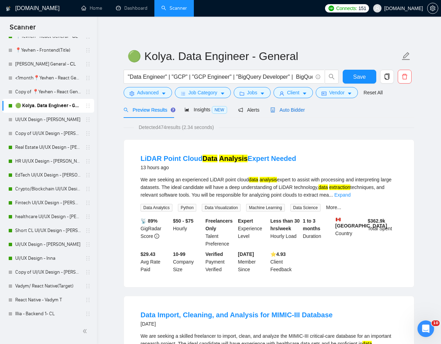
click at [302, 109] on span "Auto Bidder" at bounding box center [287, 110] width 34 height 6
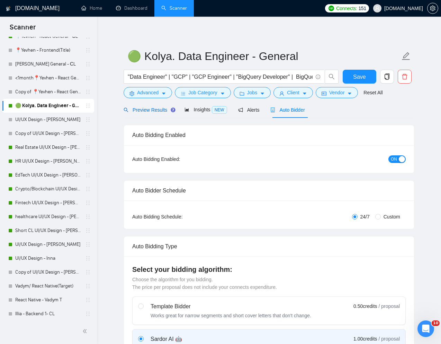
click at [152, 109] on span "Preview Results" at bounding box center [149, 110] width 50 height 6
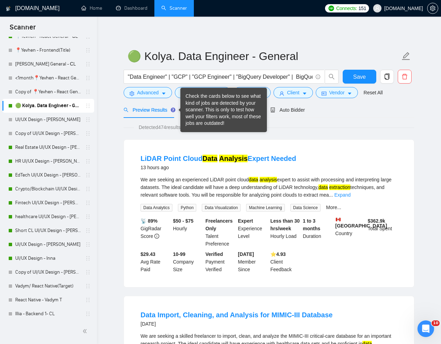
click at [210, 109] on div "Check the cards below to see what kind of jobs are detected by your scanner. Th…" at bounding box center [224, 110] width 76 height 34
click at [293, 125] on div "Detected 474 results (2.34 seconds)" at bounding box center [269, 127] width 291 height 8
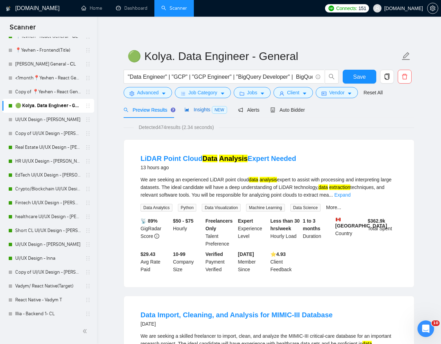
click at [202, 109] on span "Insights NEW" at bounding box center [206, 110] width 42 height 6
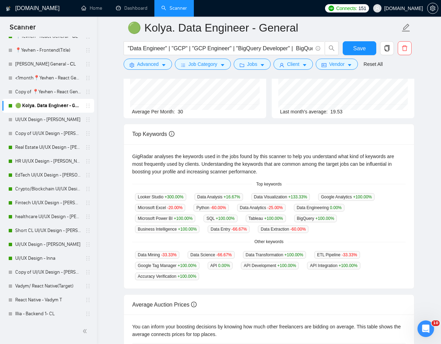
scroll to position [89, 0]
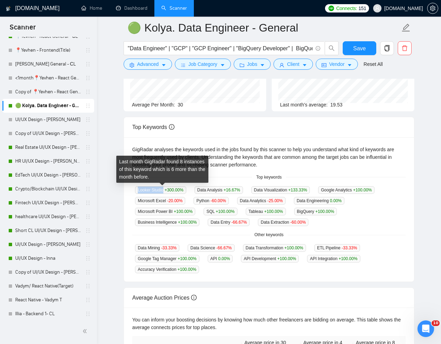
drag, startPoint x: 164, startPoint y: 190, endPoint x: 137, endPoint y: 190, distance: 27.4
click at [137, 190] on span "Looker Studio +300.00 %" at bounding box center [160, 190] width 51 height 8
copy span "Looker Studio"
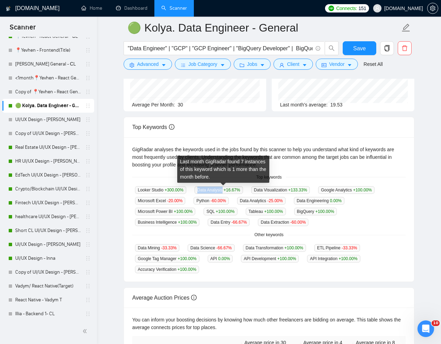
drag, startPoint x: 228, startPoint y: 190, endPoint x: 201, endPoint y: 190, distance: 26.7
click at [201, 190] on span "Data Analysis +16.67 %" at bounding box center [219, 190] width 48 height 8
copy span "Data Analysis"
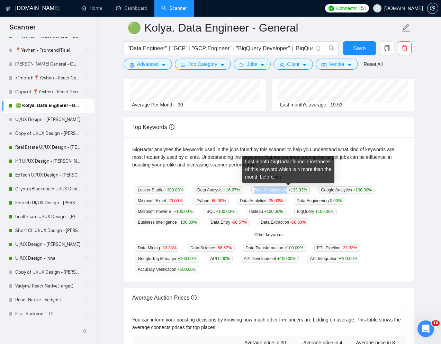
drag, startPoint x: 296, startPoint y: 189, endPoint x: 259, endPoint y: 189, distance: 37.1
click at [259, 189] on span "Data Visualization +133.33 %" at bounding box center [280, 190] width 59 height 8
copy span "Data Visualization"
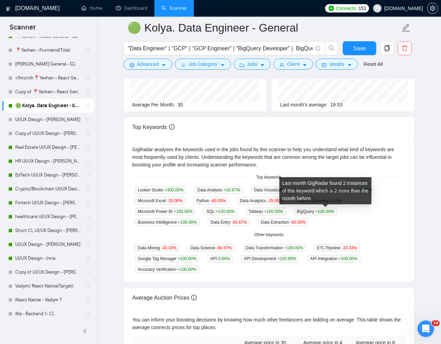
click at [313, 209] on span "BigQuery +100.00 %" at bounding box center [315, 211] width 43 height 8
copy span "BigQuery"
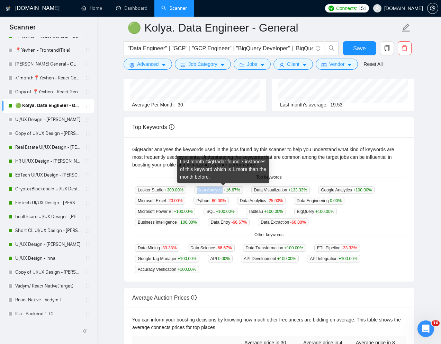
drag, startPoint x: 227, startPoint y: 190, endPoint x: 200, endPoint y: 190, distance: 27.0
click at [200, 190] on span "Data Analysis +16.67 %" at bounding box center [219, 190] width 48 height 8
copy span "Data Analysis"
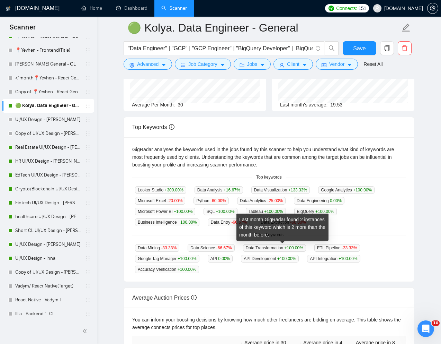
click at [293, 248] on span "+100.00 %" at bounding box center [294, 247] width 19 height 5
drag, startPoint x: 292, startPoint y: 248, endPoint x: 252, endPoint y: 248, distance: 39.8
click at [252, 248] on span "Data Transformation +100.00 %" at bounding box center [274, 248] width 63 height 8
copy span "Data Transformation"
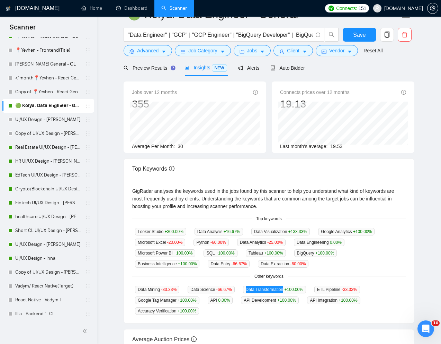
scroll to position [0, 0]
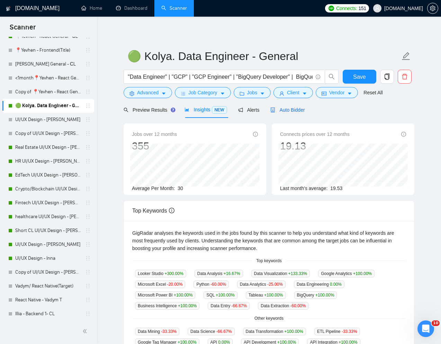
click at [293, 110] on span "Auto Bidder" at bounding box center [287, 110] width 34 height 6
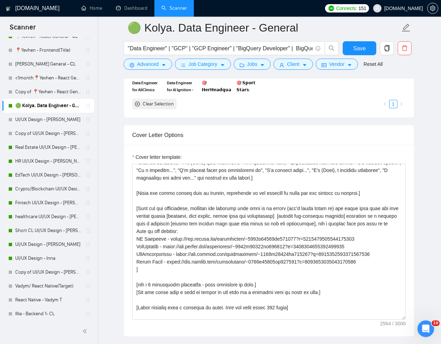
scroll to position [92, 0]
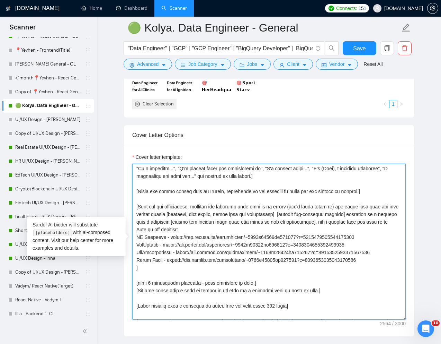
drag, startPoint x: 167, startPoint y: 268, endPoint x: 377, endPoint y: 267, distance: 210.5
click at [377, 267] on textarea "Cover letter template:" at bounding box center [269, 241] width 274 height 156
paste textarea "973012159235117056"
click at [378, 286] on textarea "Cover letter template:" at bounding box center [269, 241] width 274 height 156
type textarea "[Analyze the tone of the following job posting and write the following cover le…"
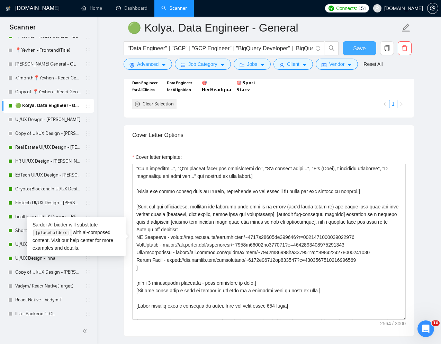
click at [360, 48] on span "Save" at bounding box center [359, 48] width 12 height 9
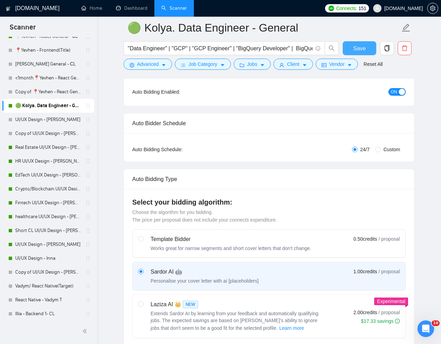
scroll to position [132, 0]
